Goal: Contribute content: Add original content to the website for others to see

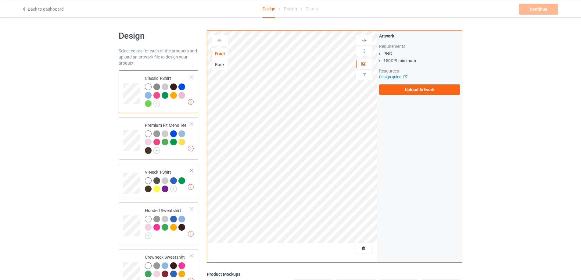
click at [223, 67] on div "Back" at bounding box center [220, 65] width 16 height 6
click at [420, 88] on label "Upload Artwork" at bounding box center [419, 90] width 81 height 10
click at [0, 0] on input "Upload Artwork" at bounding box center [0, 0] width 0 height 0
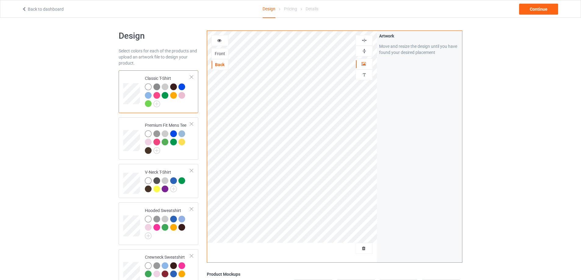
click at [367, 39] on img at bounding box center [365, 41] width 6 height 6
click at [220, 41] on icon at bounding box center [219, 40] width 5 height 4
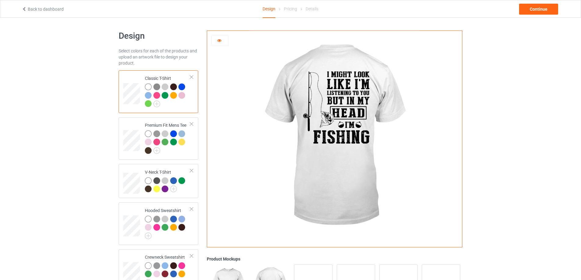
click at [223, 44] on div at bounding box center [219, 40] width 17 height 11
click at [222, 42] on div at bounding box center [220, 41] width 16 height 6
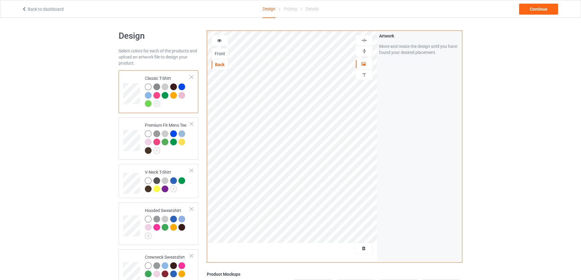
click at [222, 42] on div at bounding box center [220, 41] width 16 height 6
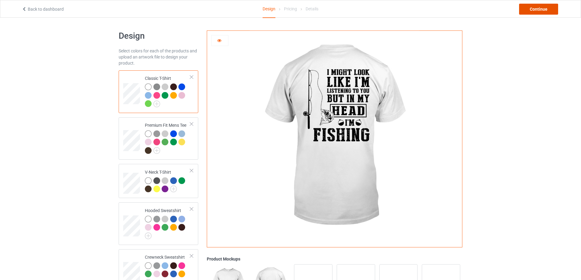
click at [545, 11] on div "Continue" at bounding box center [538, 9] width 39 height 11
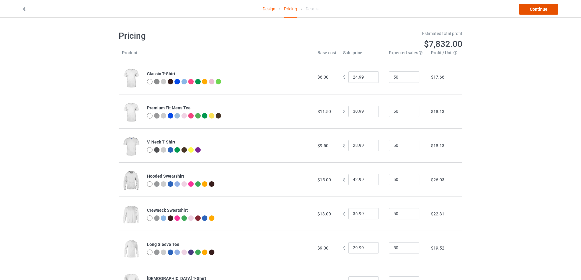
click at [536, 12] on link "Continue" at bounding box center [538, 9] width 39 height 11
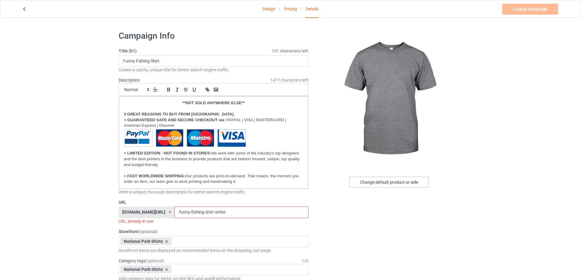
click at [384, 180] on div "Change default product or side" at bounding box center [389, 182] width 80 height 11
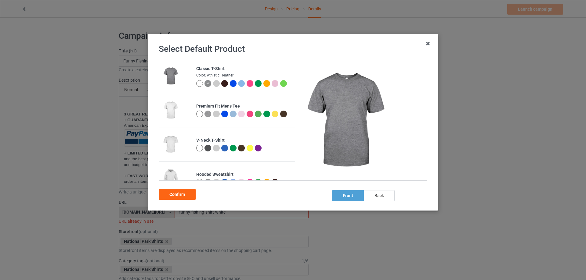
click at [382, 194] on div "back" at bounding box center [379, 195] width 31 height 11
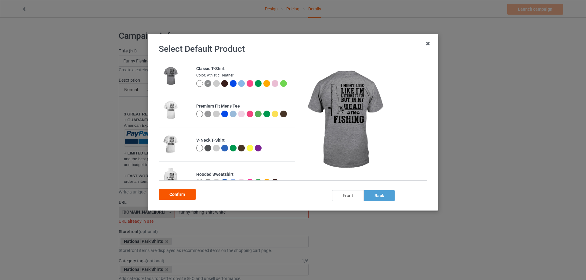
click at [177, 197] on div "Confirm" at bounding box center [177, 194] width 37 height 11
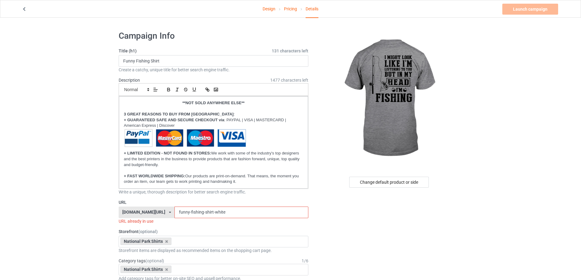
click at [238, 216] on input "funny-fishing-shirt-white" at bounding box center [242, 213] width 134 height 12
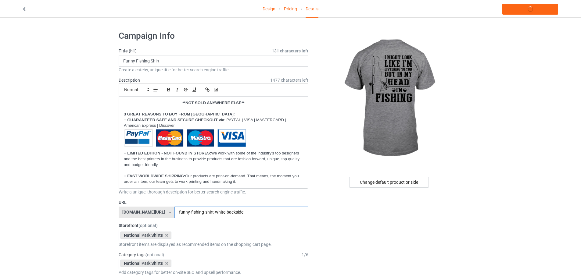
type input "funny-fishing-shirt-white-backside"
click at [534, 6] on link "Launch campaign" at bounding box center [531, 9] width 56 height 11
